Goal: Transaction & Acquisition: Purchase product/service

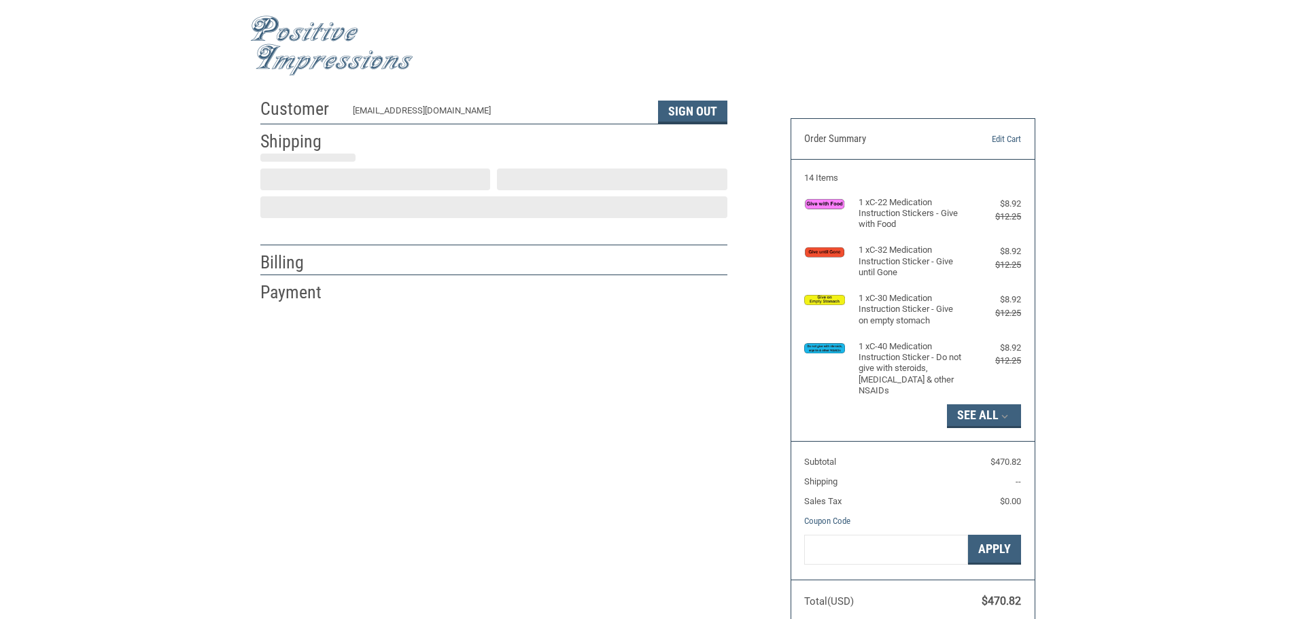
select select "US"
select select "NM"
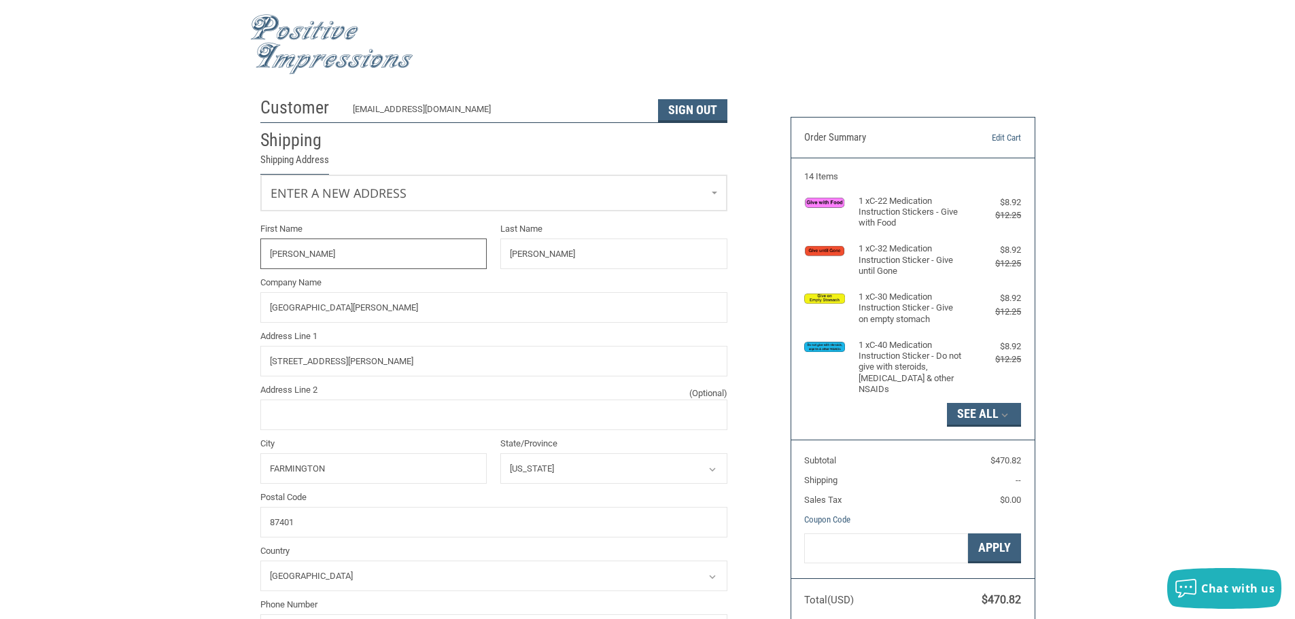
radio input "true"
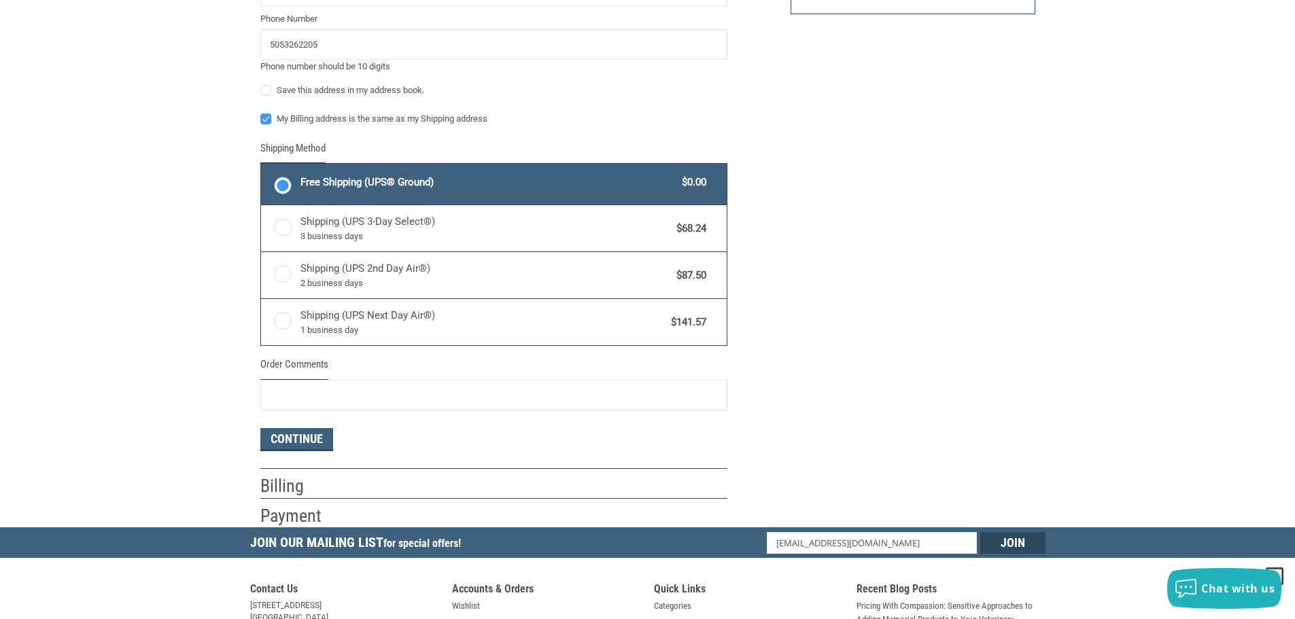
scroll to position [612, 0]
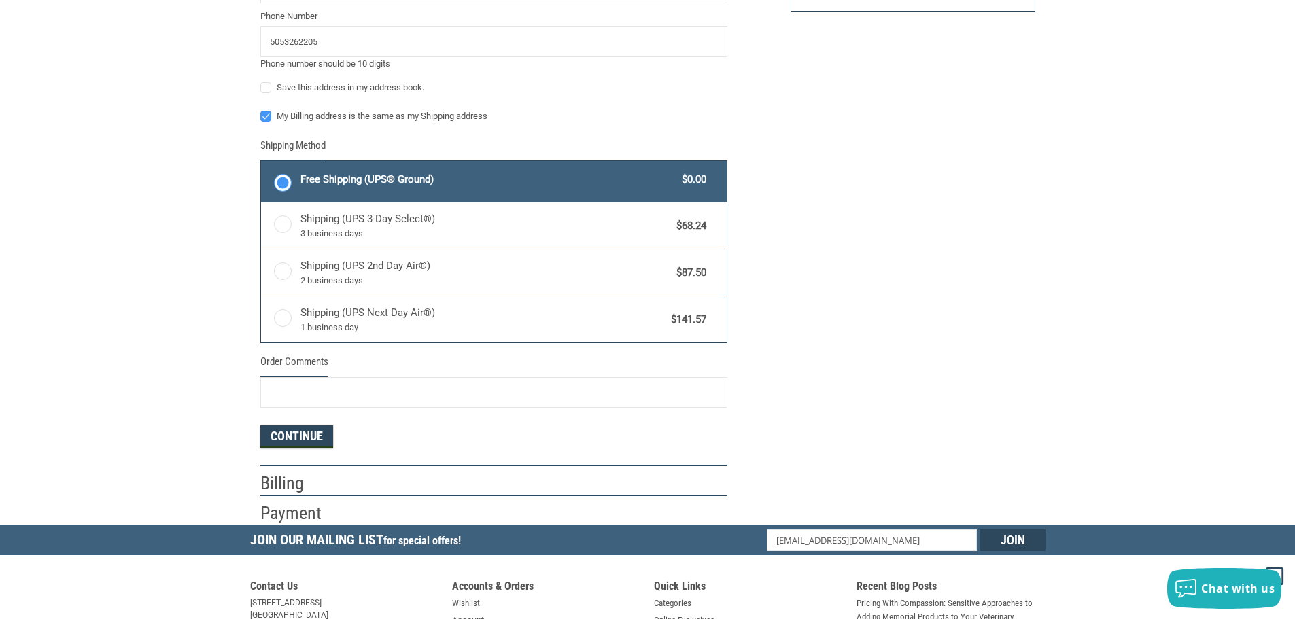
click at [275, 444] on button "Continue" at bounding box center [296, 436] width 73 height 23
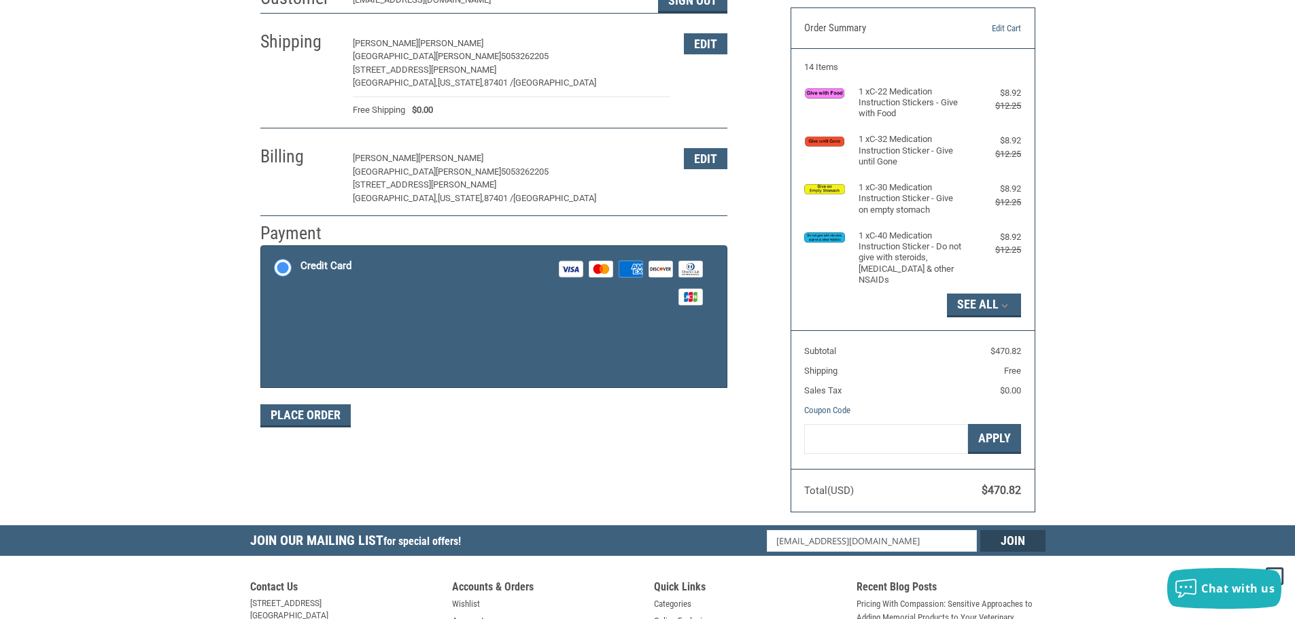
scroll to position [68, 0]
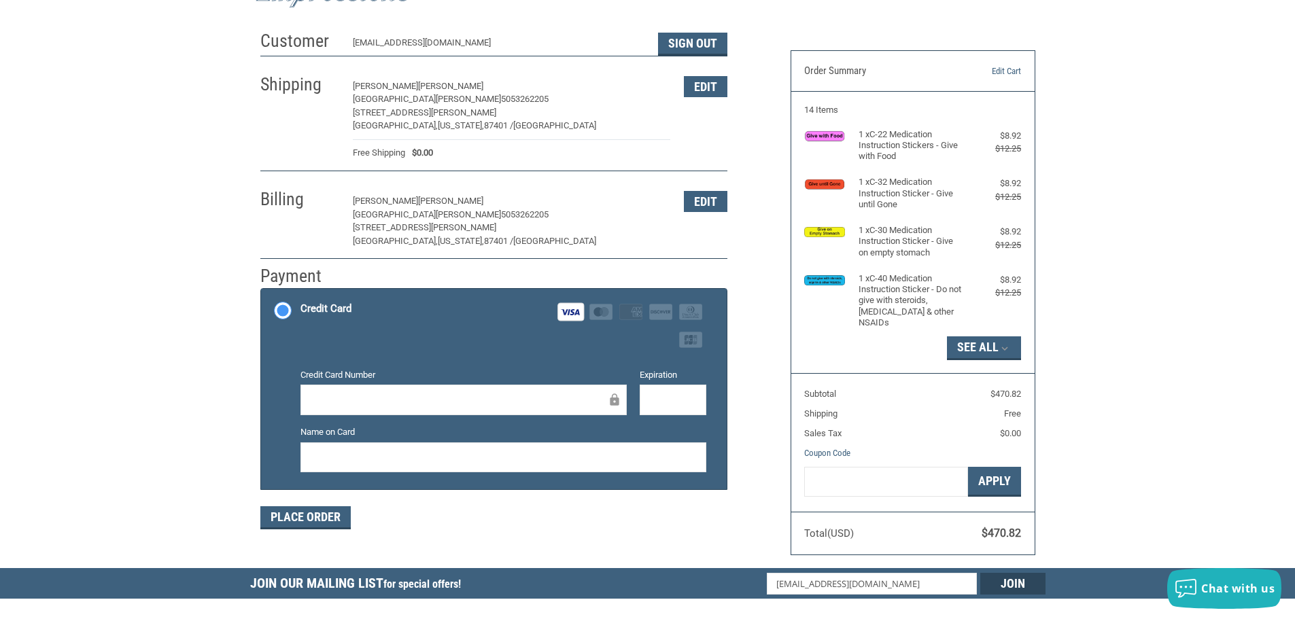
click at [644, 393] on div at bounding box center [672, 400] width 67 height 31
click at [699, 198] on button "Edit" at bounding box center [705, 201] width 43 height 21
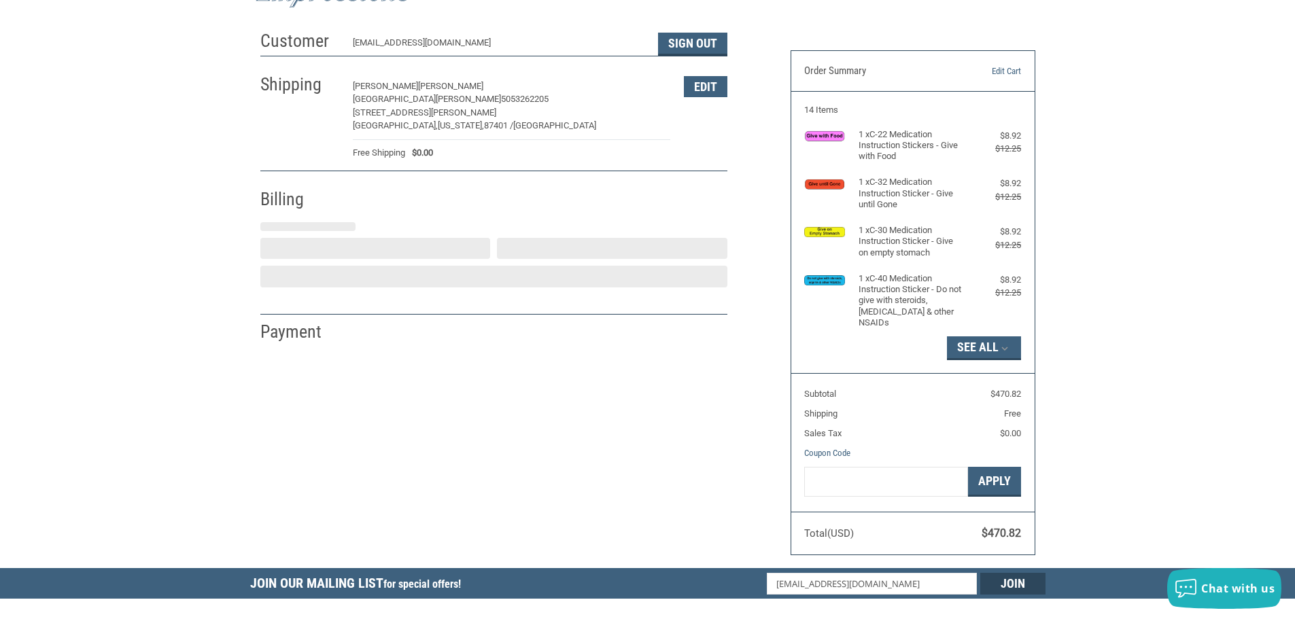
select select "NM"
select select "US"
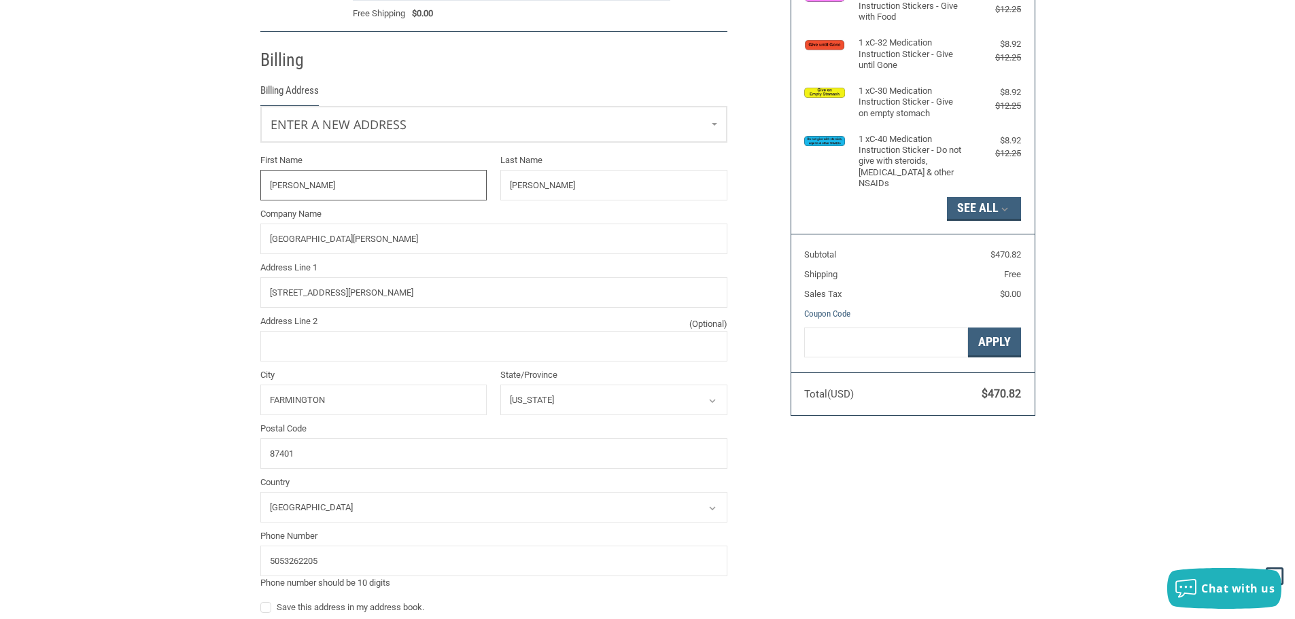
scroll to position [240, 0]
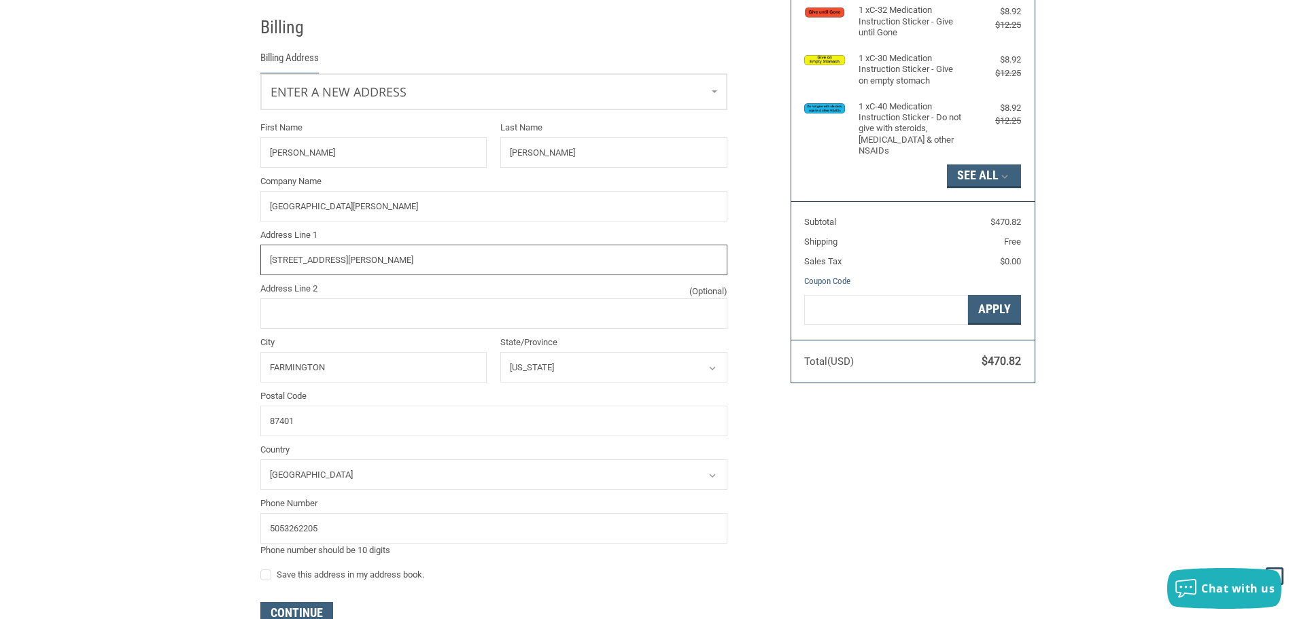
click at [431, 256] on input "[STREET_ADDRESS][PERSON_NAME]" at bounding box center [493, 260] width 467 height 31
type input "[STREET_ADDRESS]"
click at [395, 369] on input "FARMINGTON" at bounding box center [373, 367] width 227 height 31
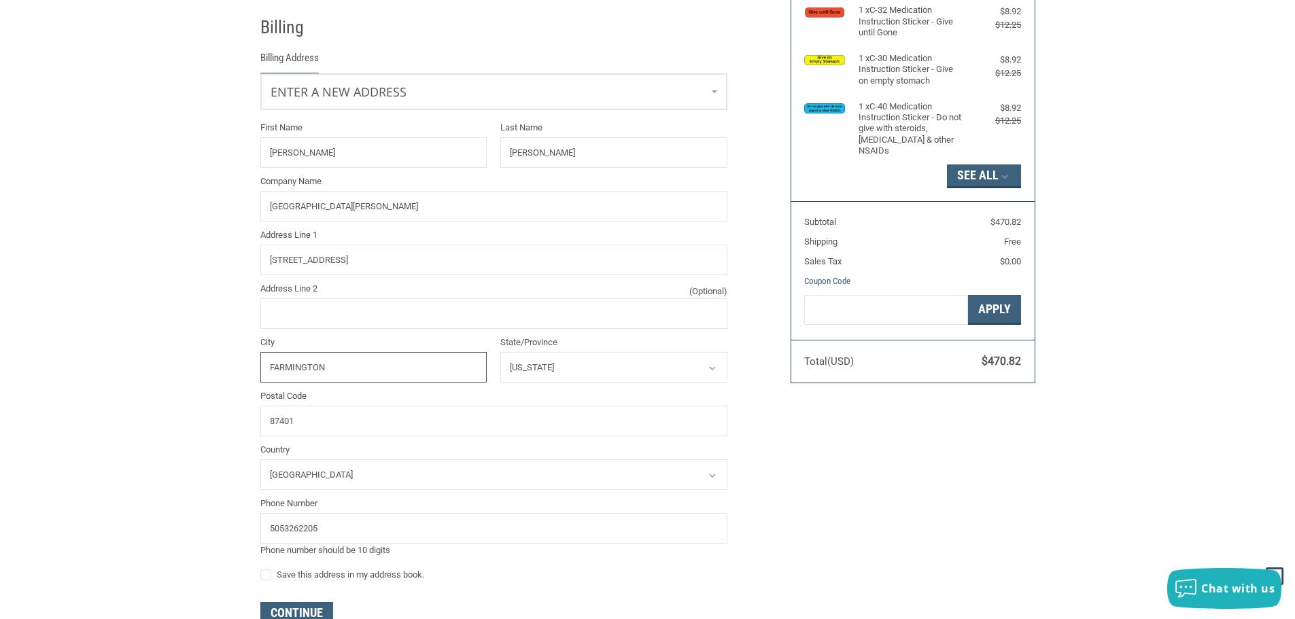
click at [376, 362] on input "FARMINGTON" at bounding box center [373, 367] width 227 height 31
type input "Bloomfield"
click at [347, 423] on input "87401" at bounding box center [493, 421] width 467 height 31
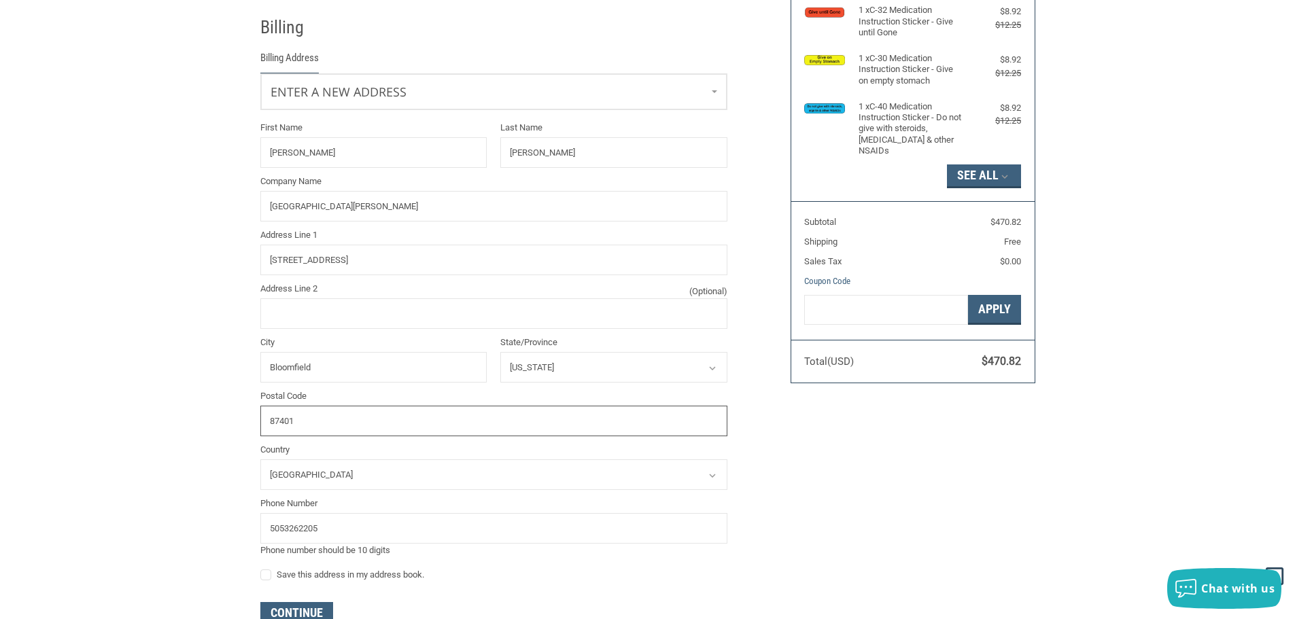
click at [347, 423] on input "87401" at bounding box center [493, 421] width 467 height 31
type input "87413"
click at [195, 430] on div "Customer [EMAIL_ADDRESS][DOMAIN_NAME] Sign Out Shipping [PERSON_NAME][GEOGRAPHI…" at bounding box center [647, 262] width 1295 height 820
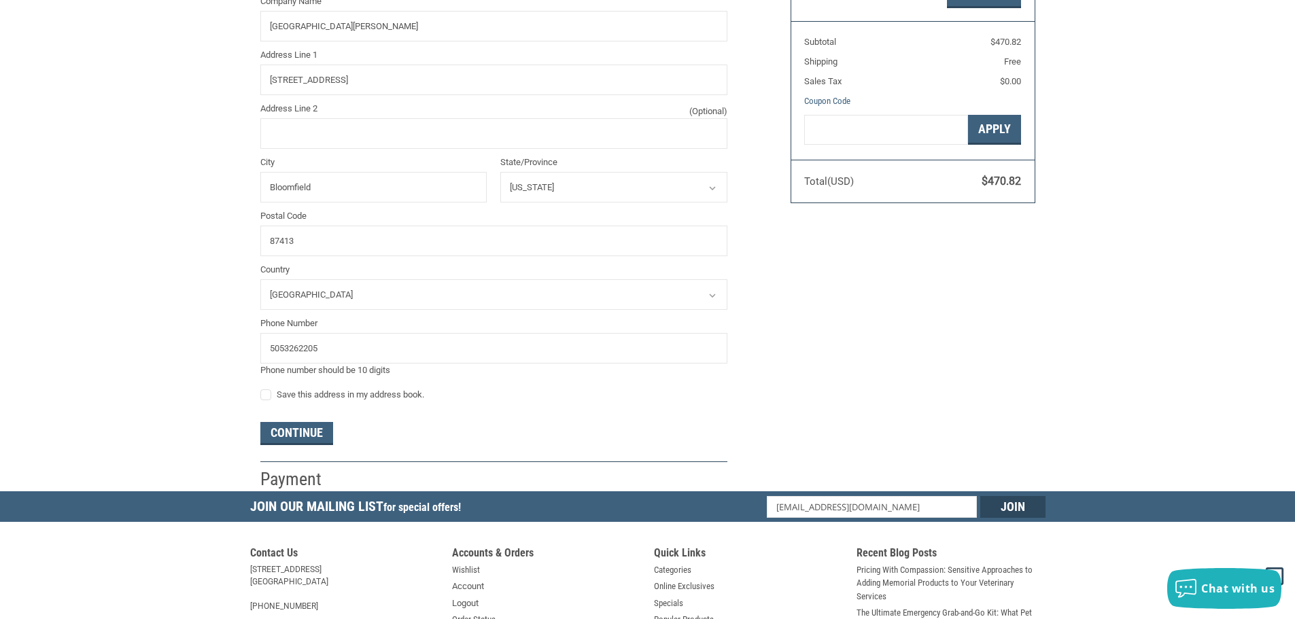
scroll to position [444, 0]
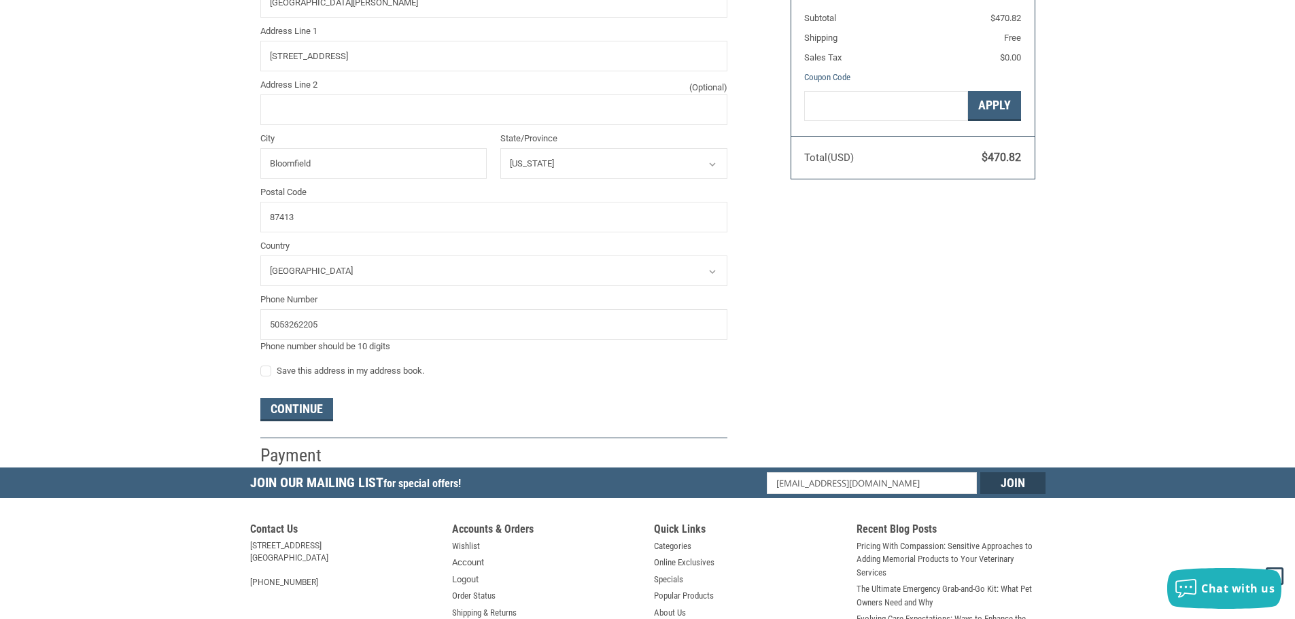
click at [266, 374] on label "Save this address in my address book." at bounding box center [493, 371] width 467 height 11
click at [261, 365] on input "Save this address in my address book." at bounding box center [260, 364] width 1 height 1
checkbox input "true"
click at [308, 411] on button "Continue" at bounding box center [296, 409] width 73 height 23
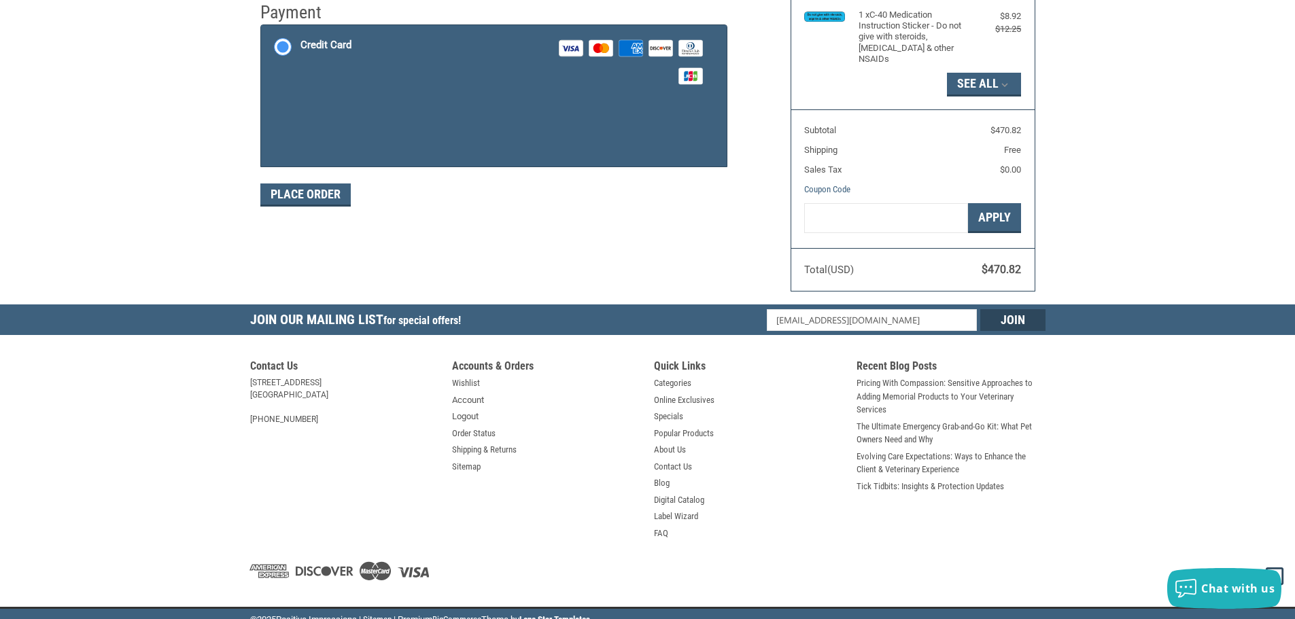
scroll to position [204, 0]
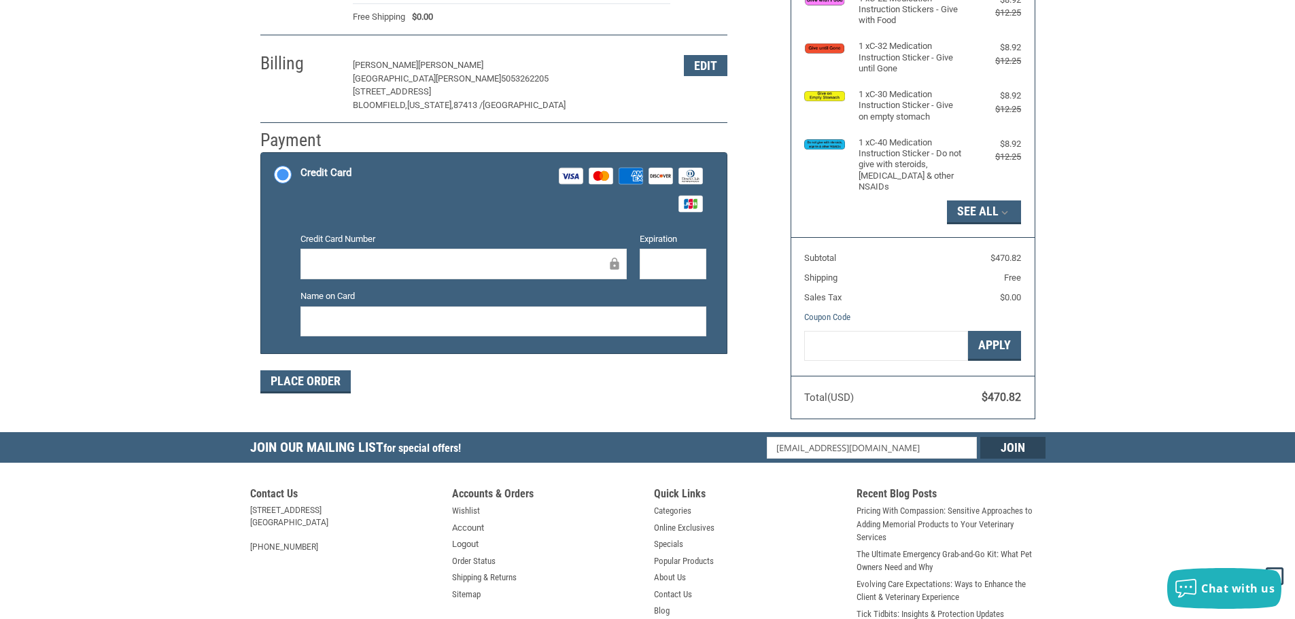
click at [348, 276] on div at bounding box center [463, 264] width 326 height 31
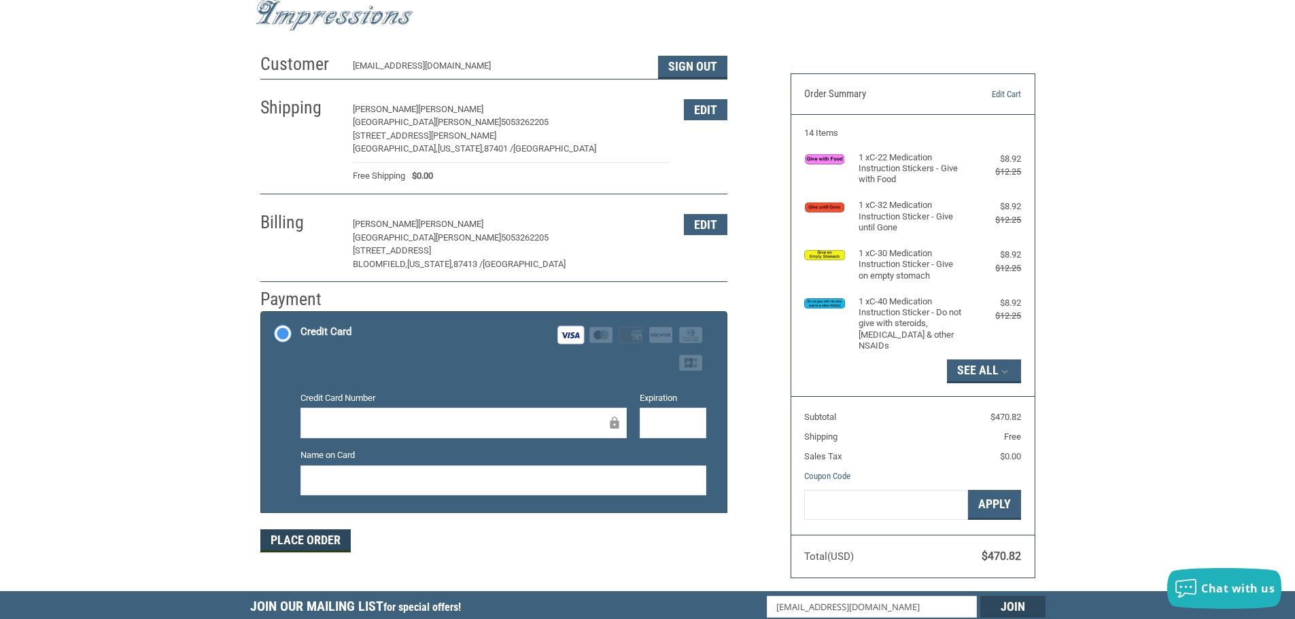
scroll to position [68, 0]
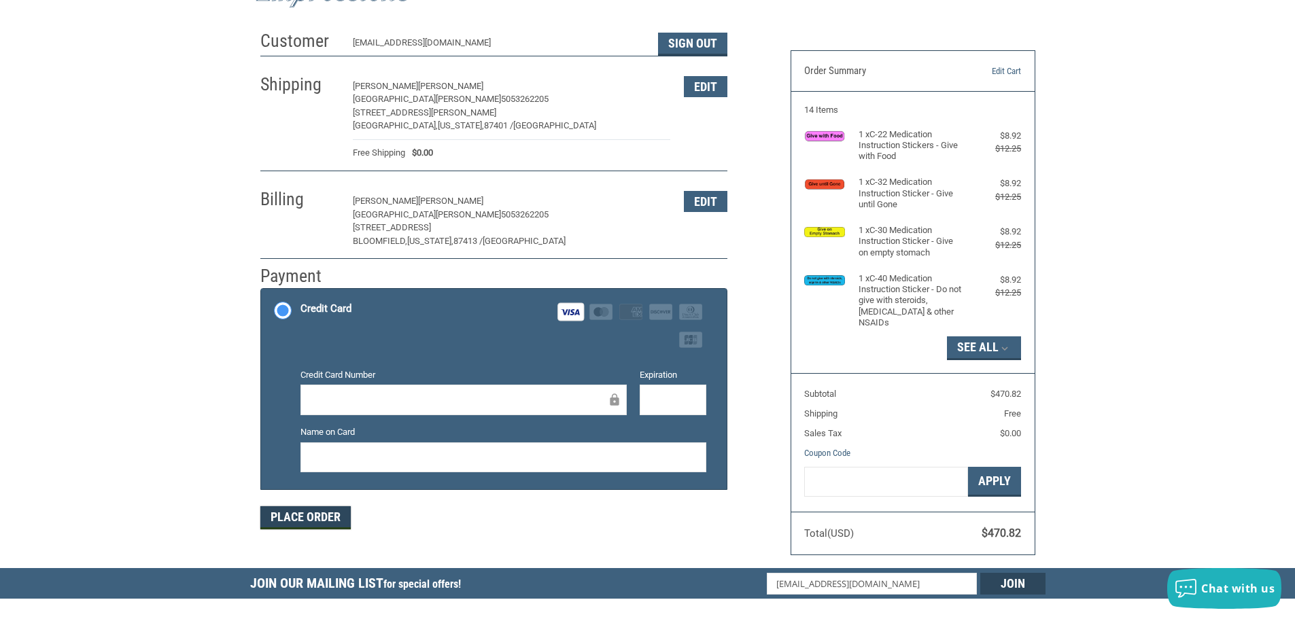
click at [317, 517] on button "Place Order" at bounding box center [305, 517] width 90 height 23
